Goal: Find specific page/section: Find specific page/section

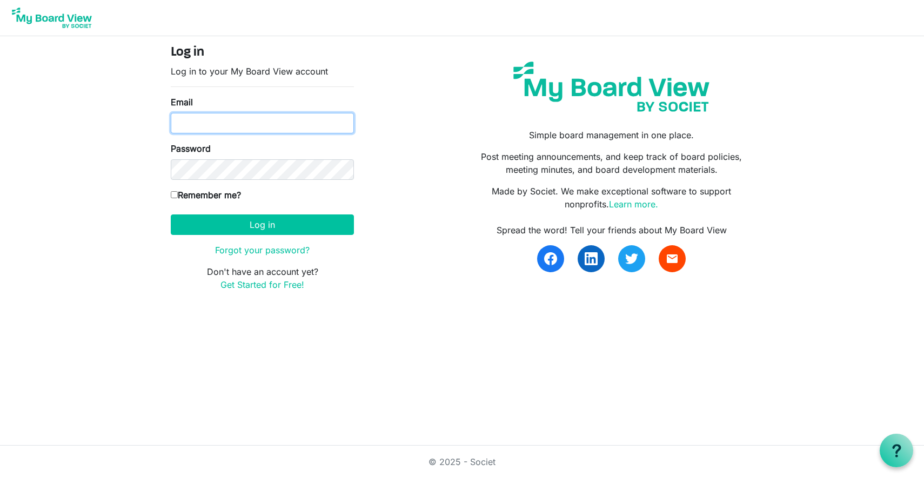
type input "[PERSON_NAME][EMAIL_ADDRESS][PERSON_NAME][DOMAIN_NAME]"
click at [175, 196] on input "Remember me?" at bounding box center [174, 194] width 7 height 7
checkbox input "true"
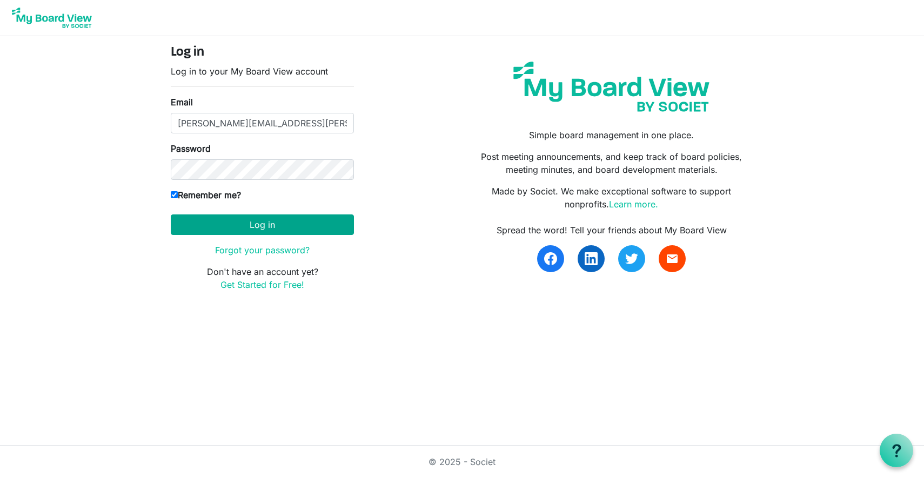
click at [275, 230] on button "Log in" at bounding box center [262, 225] width 183 height 21
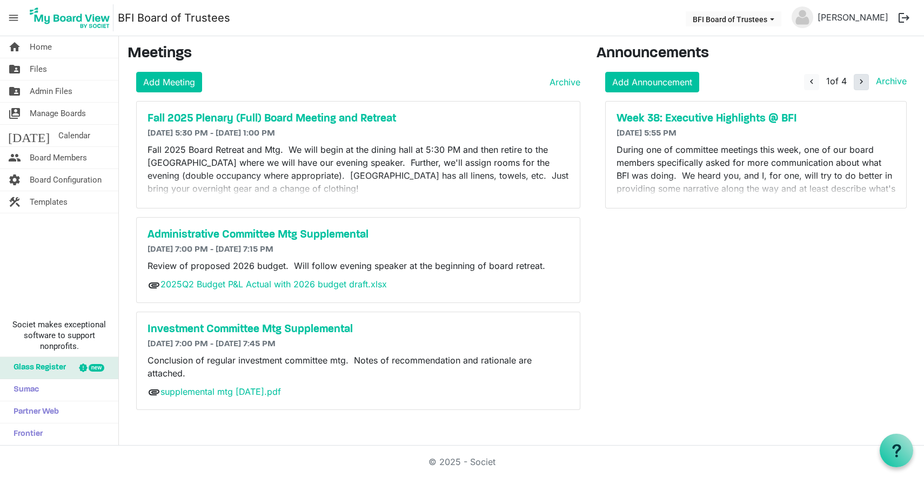
click at [860, 79] on span "navigate_next" at bounding box center [861, 82] width 10 height 10
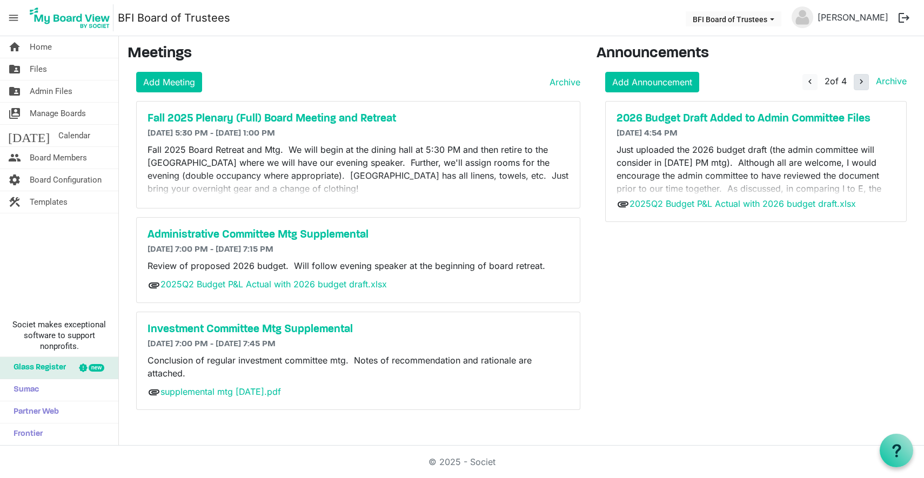
click at [860, 79] on span "navigate_next" at bounding box center [861, 82] width 10 height 10
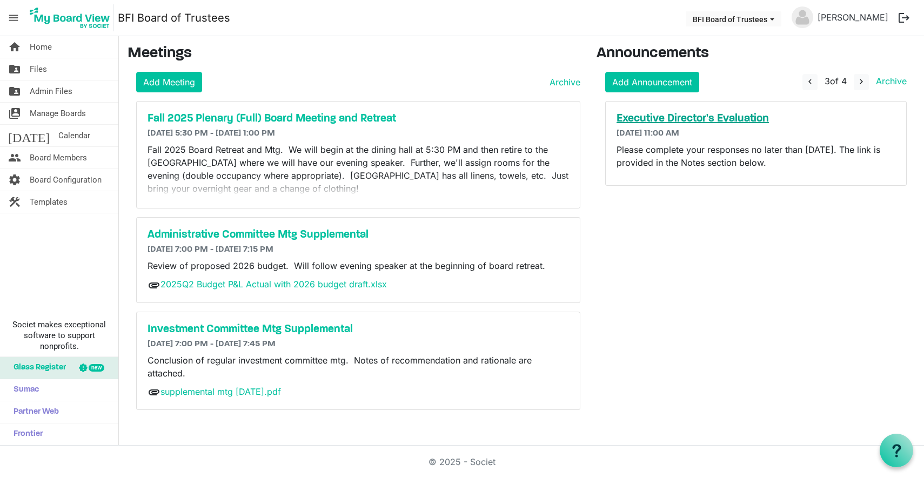
click at [708, 118] on h5 "Executive Director's Evaluation" at bounding box center [755, 118] width 279 height 13
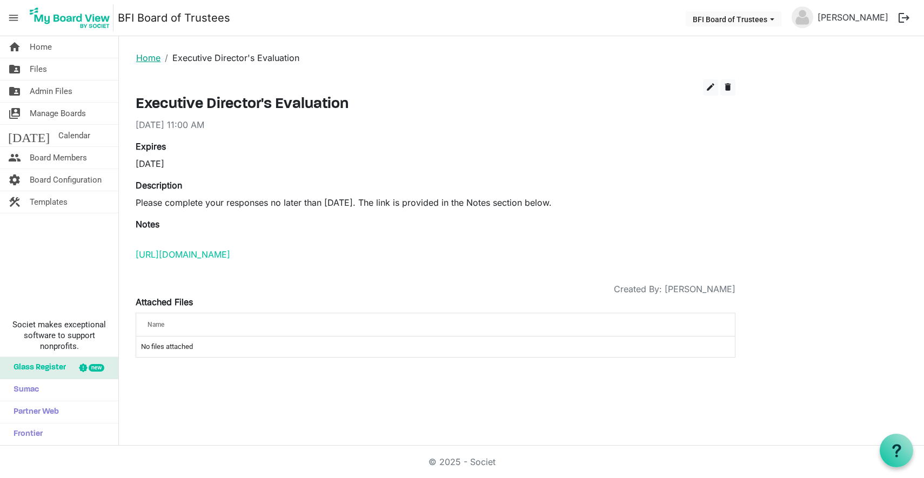
click at [146, 57] on link "Home" at bounding box center [148, 57] width 24 height 11
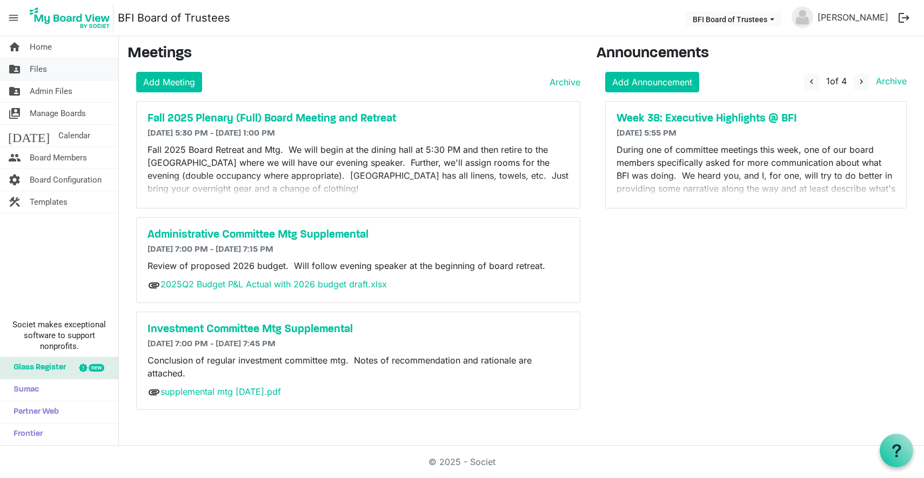
click at [35, 66] on span "Files" at bounding box center [38, 69] width 17 height 22
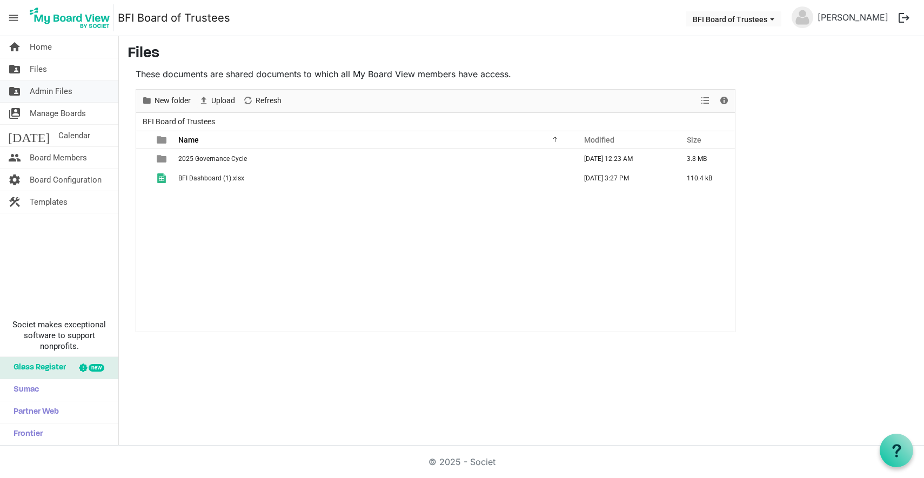
click at [40, 91] on span "Admin Files" at bounding box center [51, 92] width 43 height 22
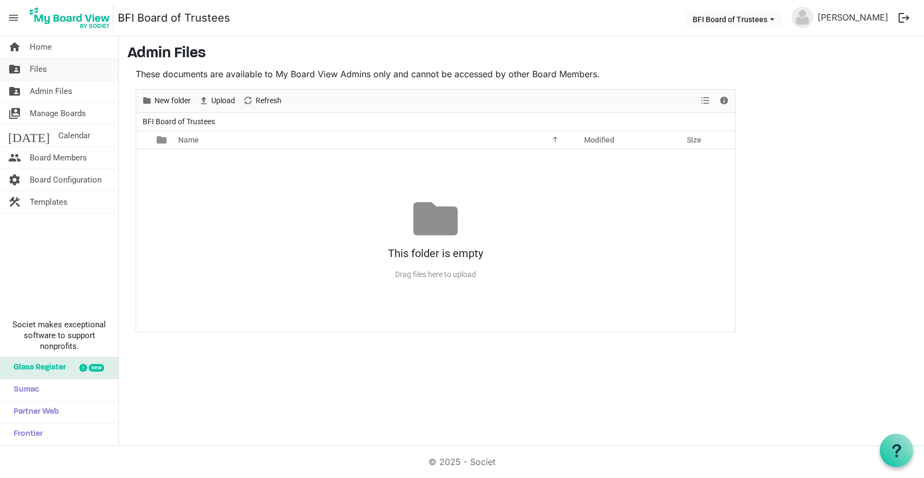
click at [39, 71] on span "Files" at bounding box center [38, 69] width 17 height 22
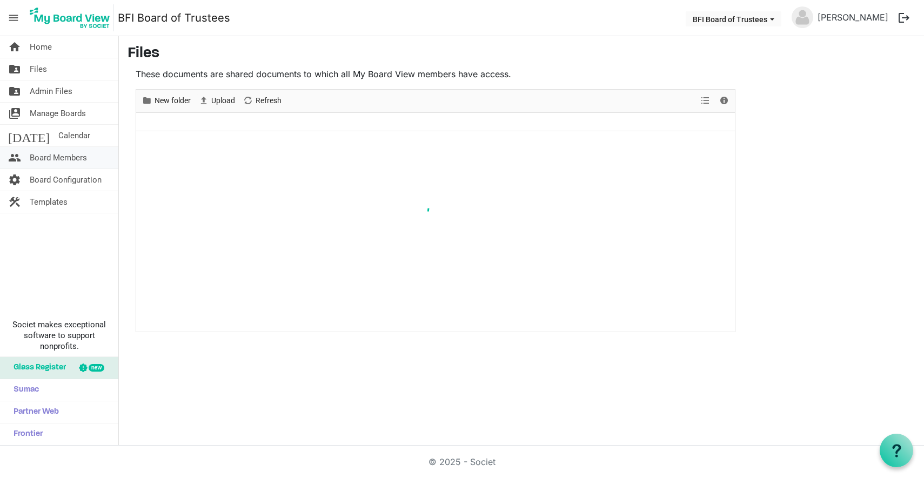
click at [45, 156] on span "Board Members" at bounding box center [58, 158] width 57 height 22
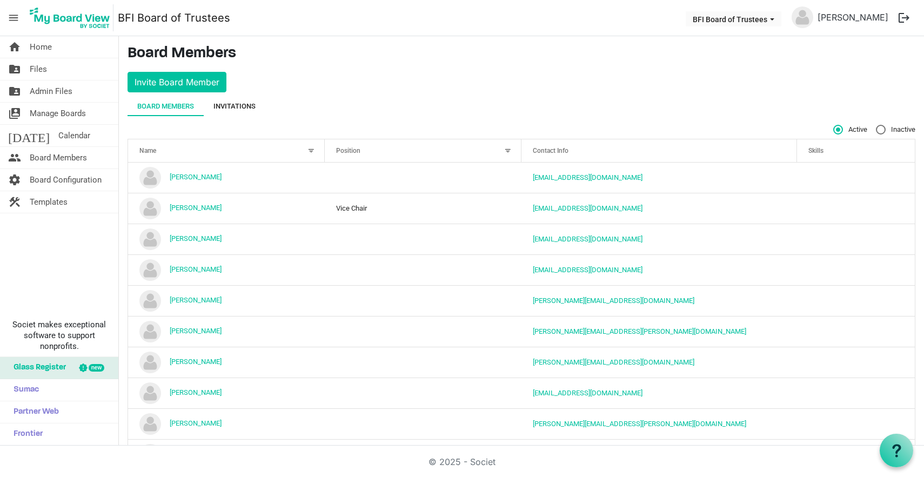
click at [238, 104] on div "Invitations" at bounding box center [234, 106] width 42 height 11
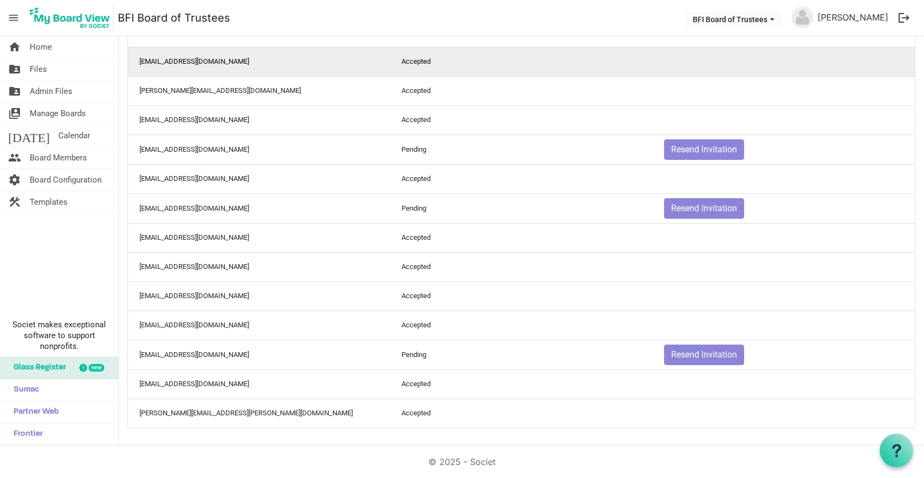
scroll to position [367, 0]
